Goal: Task Accomplishment & Management: Use online tool/utility

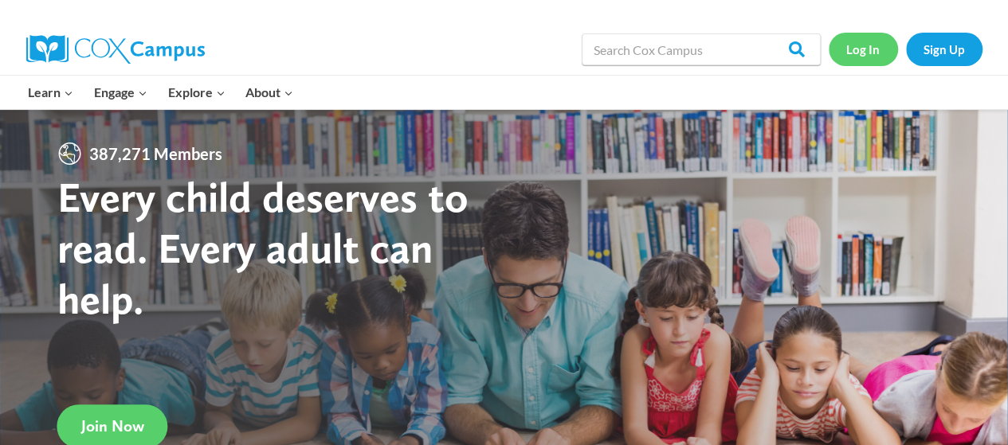
click at [867, 54] on link "Log In" at bounding box center [863, 49] width 69 height 33
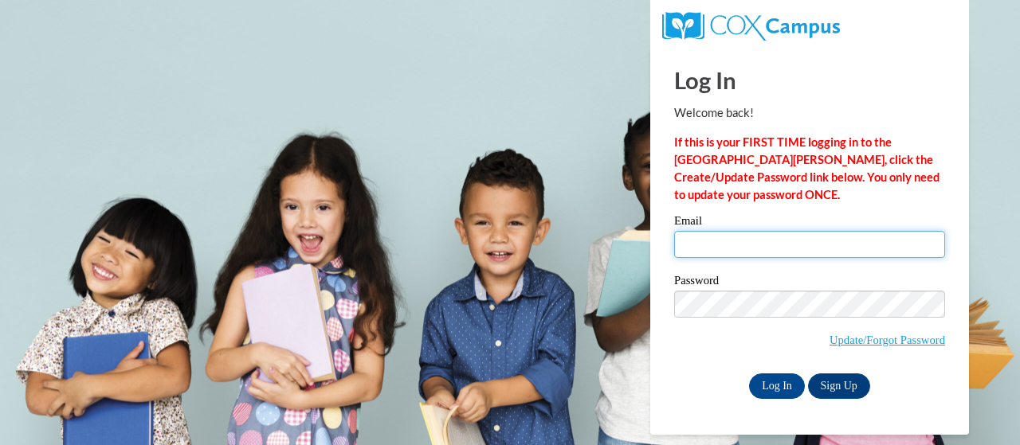
click at [757, 247] on input "Email" at bounding box center [809, 244] width 271 height 27
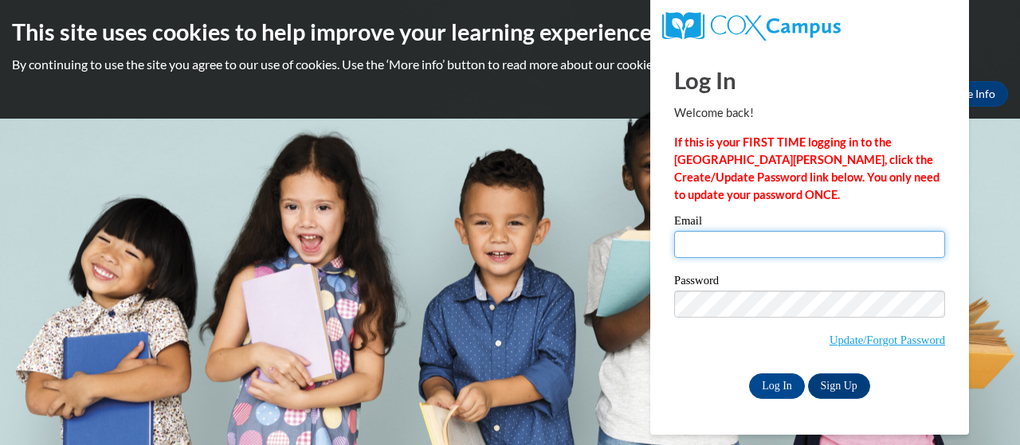
type input "kirksey.markeysha.j@muscogee.k12.ga.us"
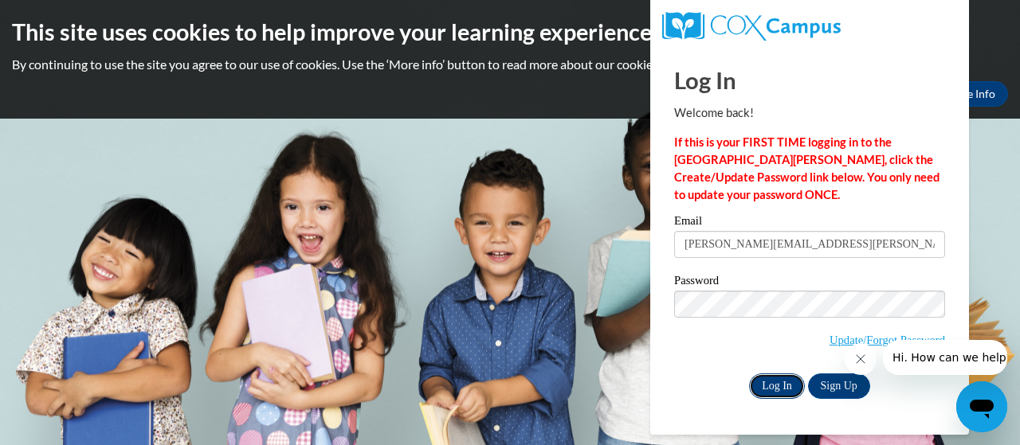
click at [779, 389] on input "Log In" at bounding box center [777, 386] width 56 height 25
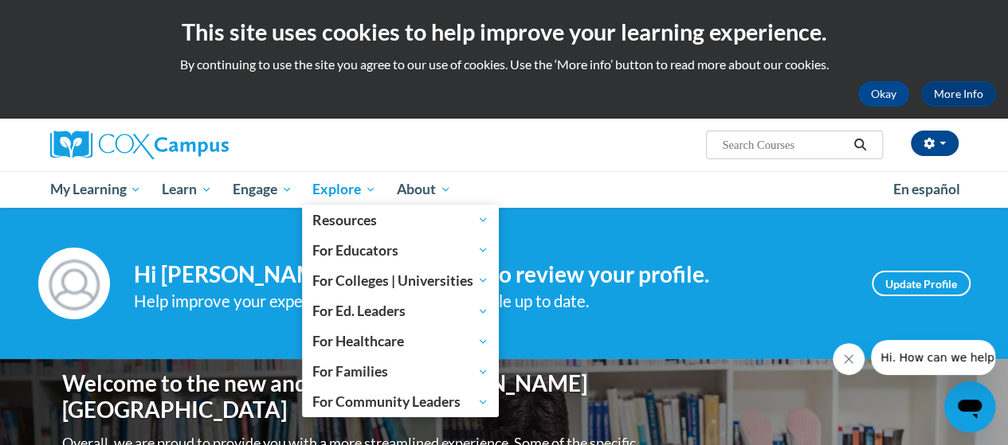
click at [340, 181] on span "Explore" at bounding box center [344, 189] width 64 height 19
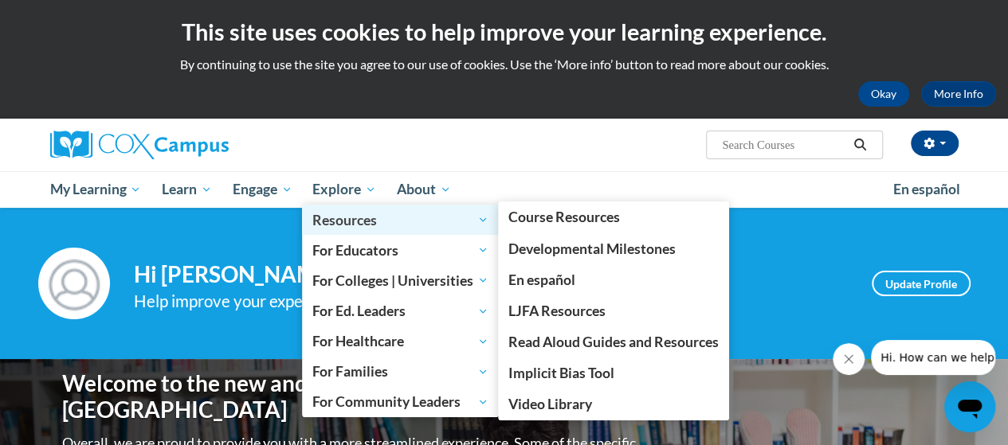
click at [367, 228] on span "Resources" at bounding box center [400, 219] width 176 height 19
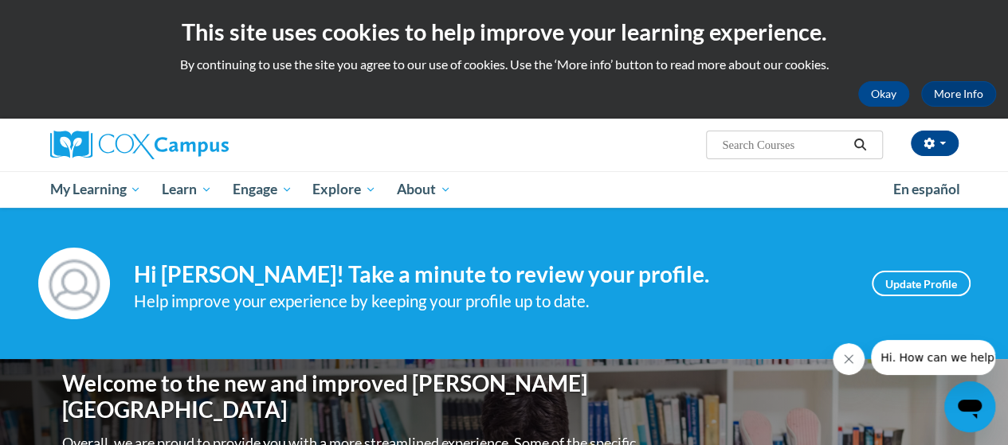
click at [601, 216] on div "Your profile Hi [PERSON_NAME]! Take a minute to review your profile. Help impro…" at bounding box center [504, 283] width 1008 height 151
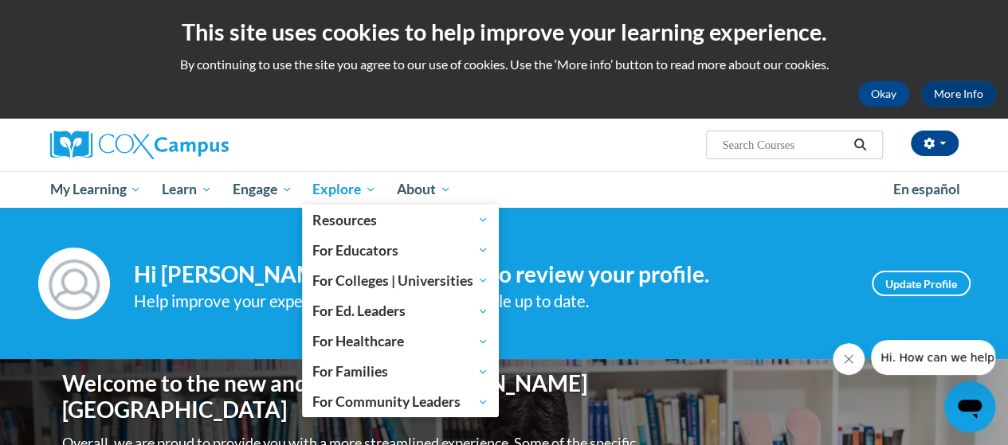
click at [365, 185] on span "Explore" at bounding box center [344, 189] width 64 height 19
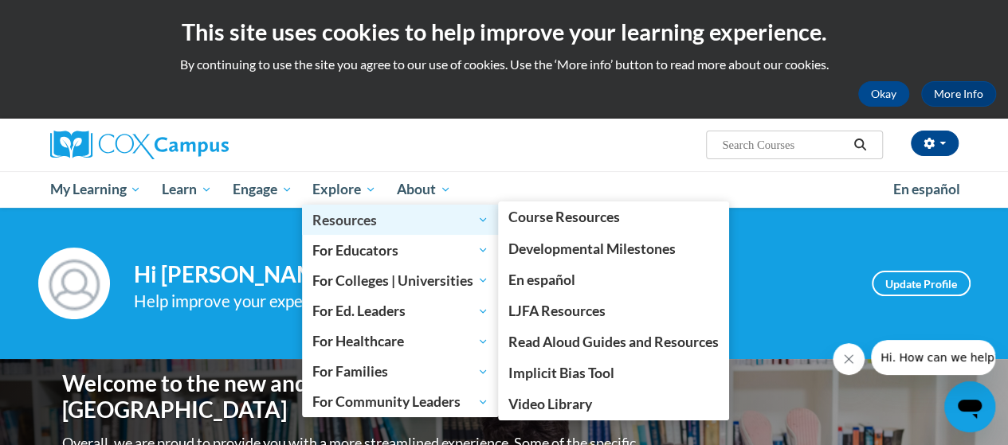
click at [486, 217] on span "Resources" at bounding box center [400, 219] width 176 height 19
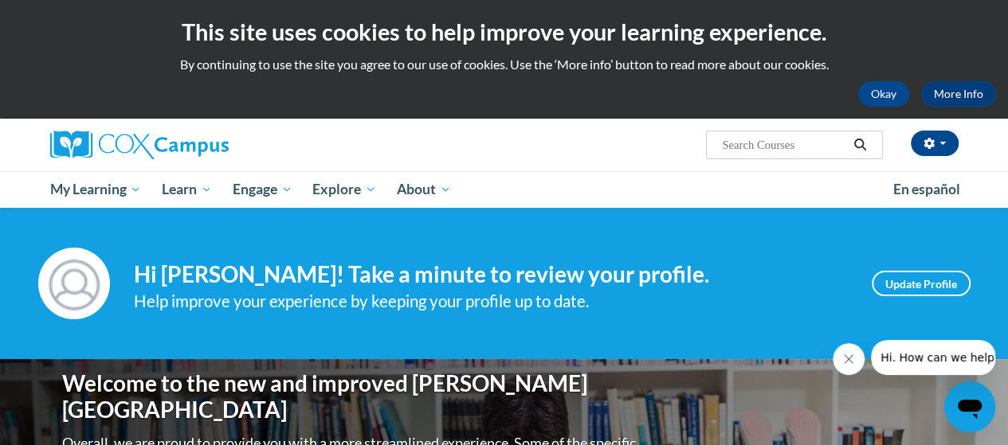
click at [609, 212] on div "Your profile Hi [PERSON_NAME]! Take a minute to review your profile. Help impro…" at bounding box center [504, 283] width 1008 height 151
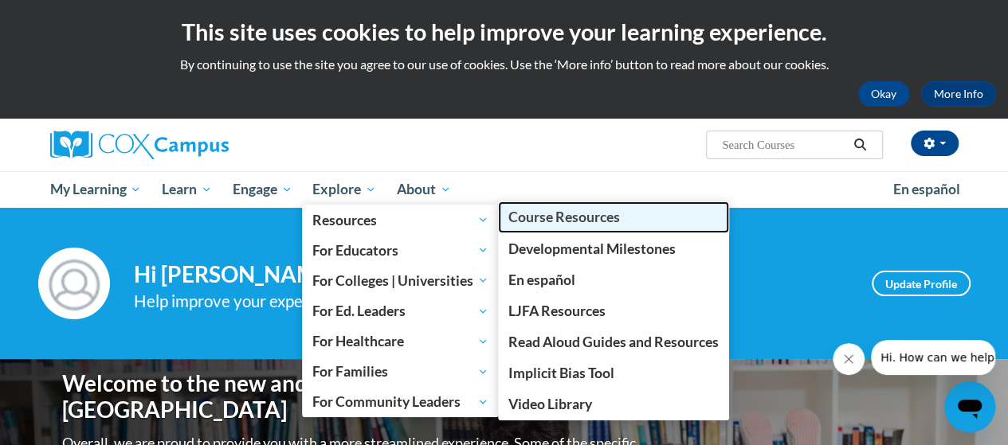
click at [556, 211] on span "Course Resources" at bounding box center [564, 217] width 112 height 17
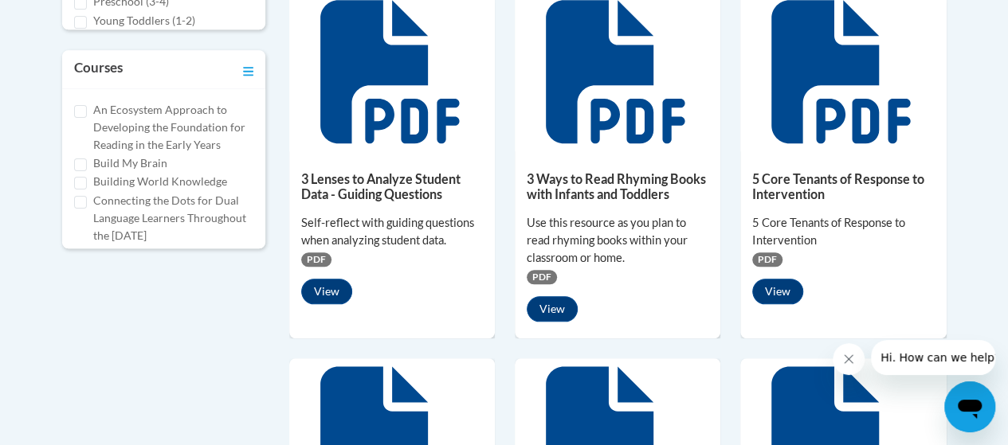
scroll to position [781, 0]
